Goal: Task Accomplishment & Management: Use online tool/utility

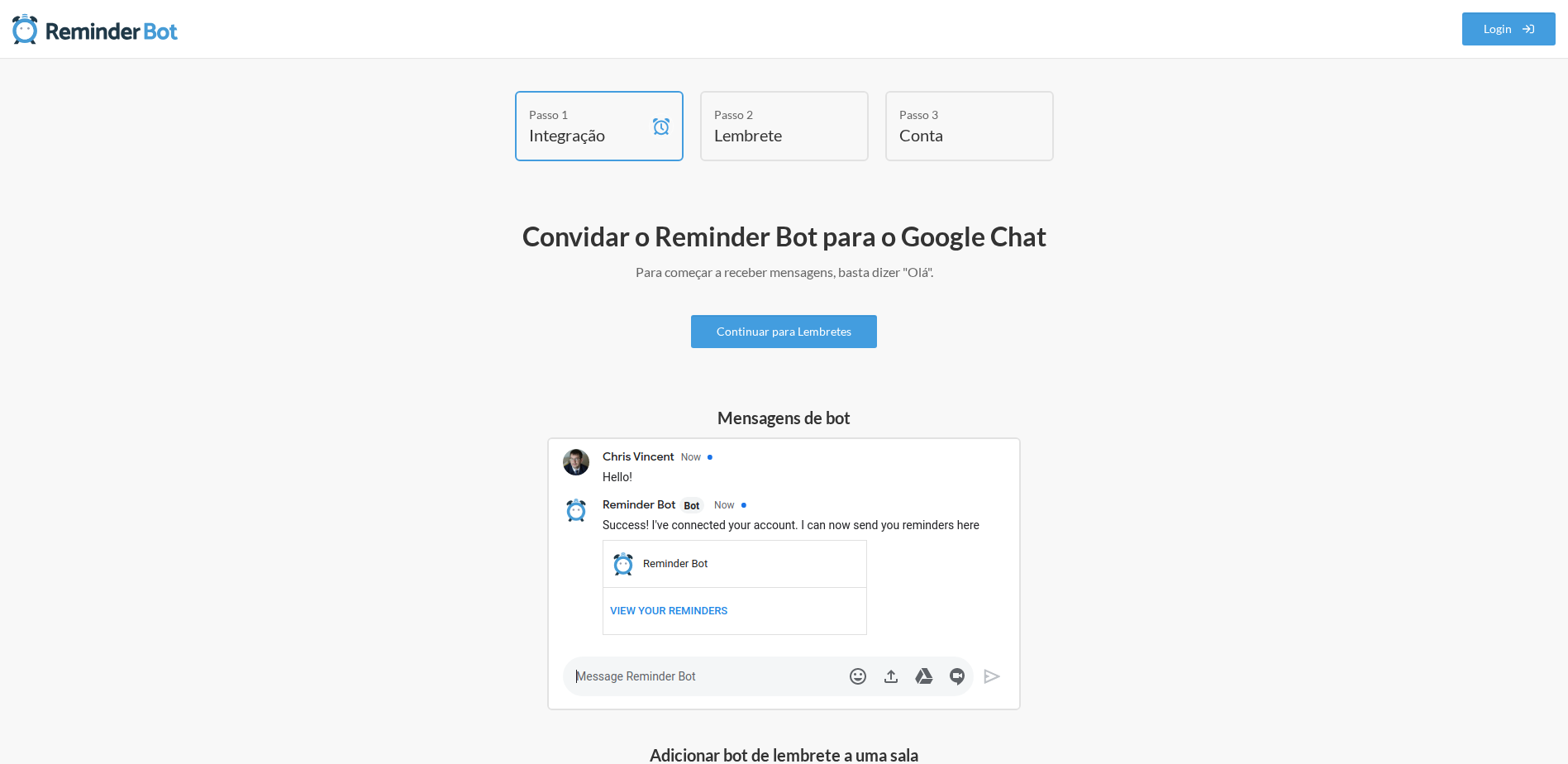
click at [610, 140] on h4 "Integração" at bounding box center [587, 135] width 116 height 23
click at [649, 127] on span at bounding box center [662, 126] width 25 height 67
click at [766, 117] on div "Passo 2" at bounding box center [772, 114] width 116 height 18
click at [745, 135] on h4 "Lembrete" at bounding box center [772, 135] width 116 height 23
click at [762, 330] on link "Continuar para Lembretes" at bounding box center [784, 331] width 186 height 33
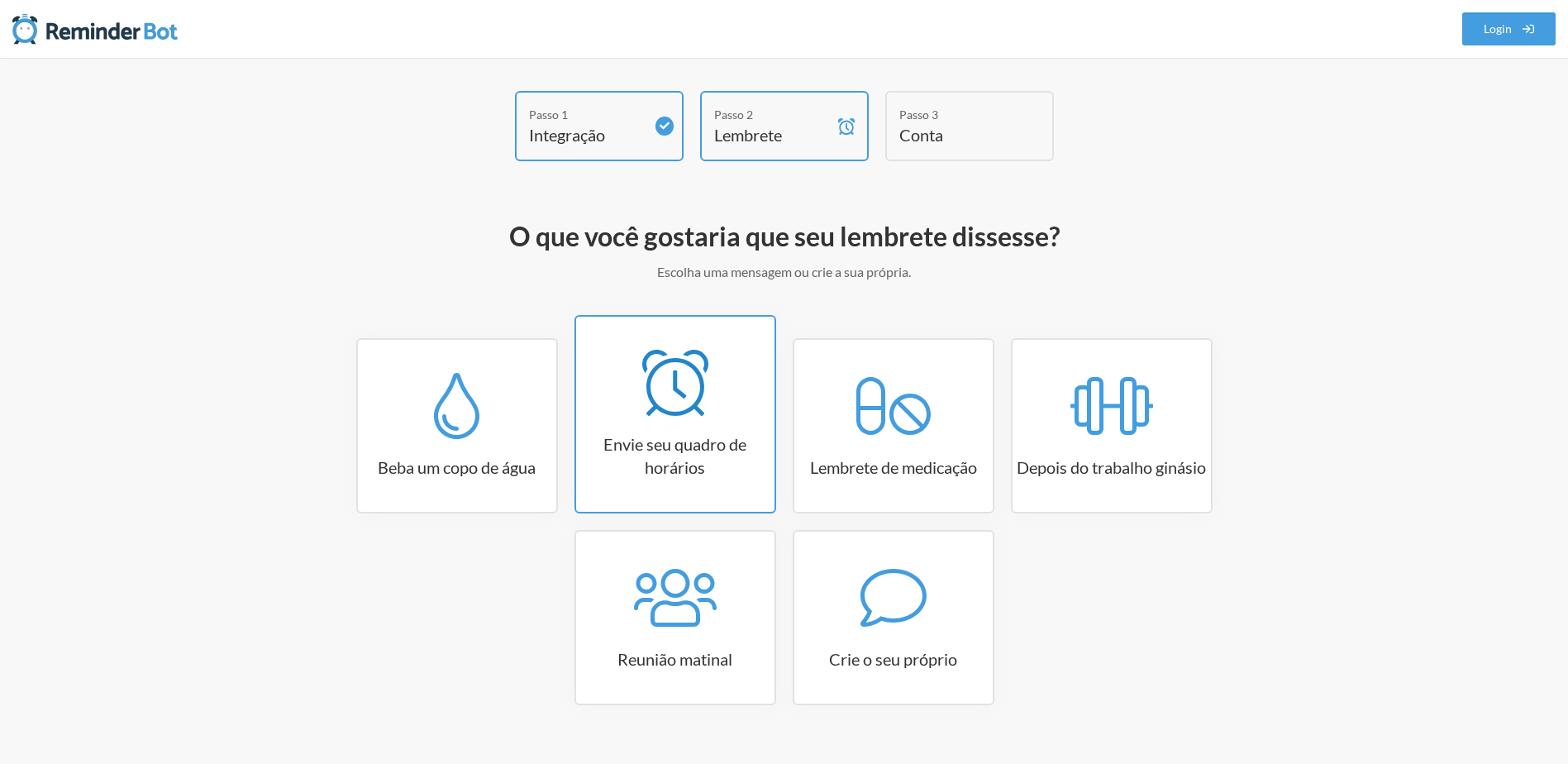
click at [656, 398] on icon at bounding box center [675, 382] width 66 height 66
select select "15:30:00"
select select "true"
select select "16:30:00"
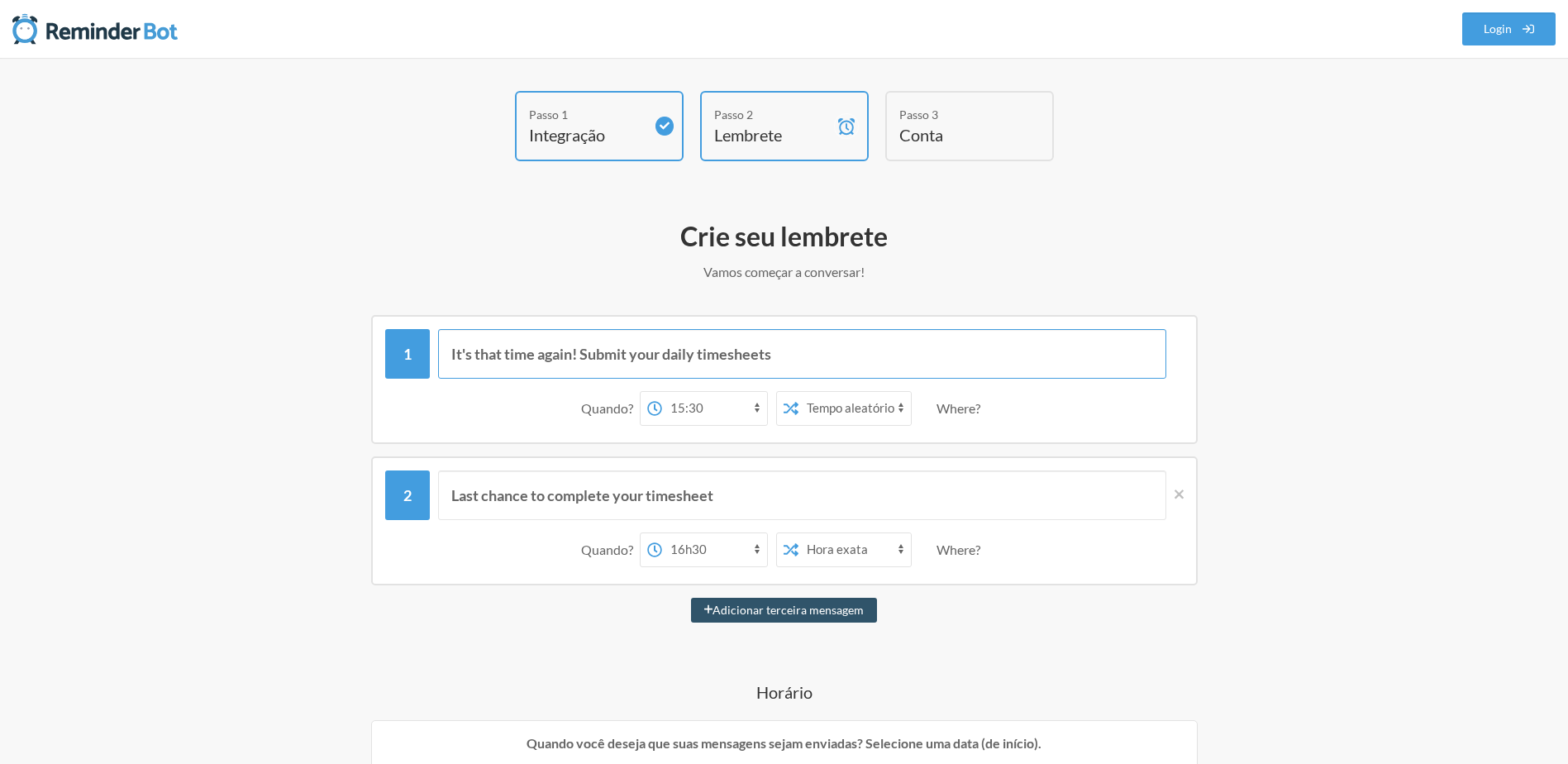
click at [664, 345] on input "It's that time again! Submit your daily timesheets" at bounding box center [802, 353] width 728 height 49
drag, startPoint x: 909, startPoint y: 350, endPoint x: 410, endPoint y: 346, distance: 499.0
click at [410, 346] on div "It's that time again! Submit your daily timesheets" at bounding box center [784, 353] width 798 height 49
click at [1138, 189] on div "Passo 1 Integração Passo 2 Lembrete Passo 3 Conta O que você gostaria que seu l…" at bounding box center [784, 751] width 992 height 1321
